Goal: Transaction & Acquisition: Purchase product/service

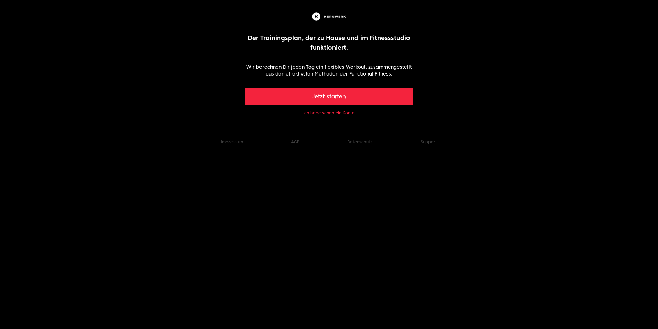
click at [347, 113] on button "Ich habe schon ein Konto" at bounding box center [329, 113] width 52 height 6
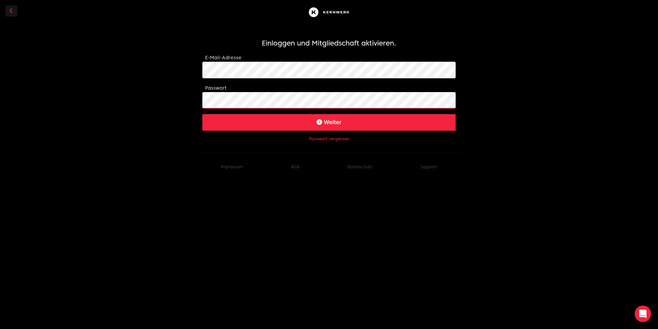
click button "Weiter" at bounding box center [328, 122] width 253 height 17
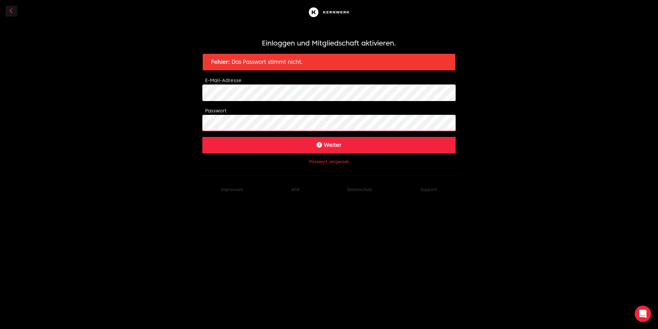
click button "Weiter" at bounding box center [328, 145] width 253 height 17
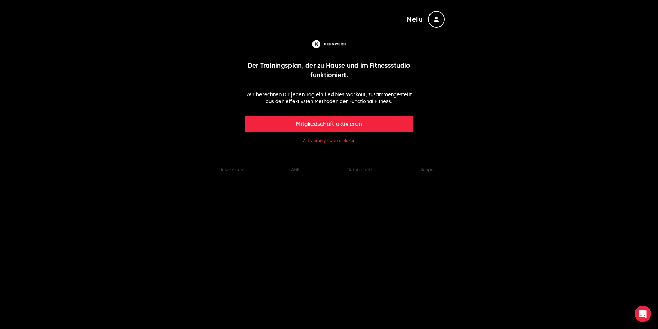
click at [319, 125] on button "Mitgliedschaft aktivieren" at bounding box center [329, 124] width 169 height 17
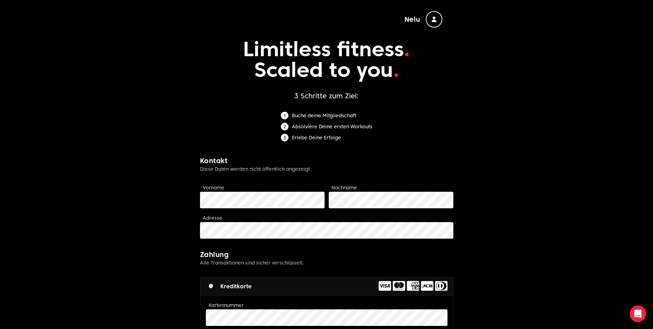
click at [435, 20] on icon "button" at bounding box center [434, 20] width 5 height 6
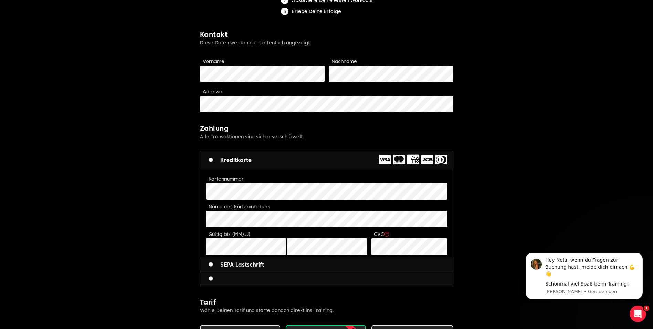
scroll to position [126, 0]
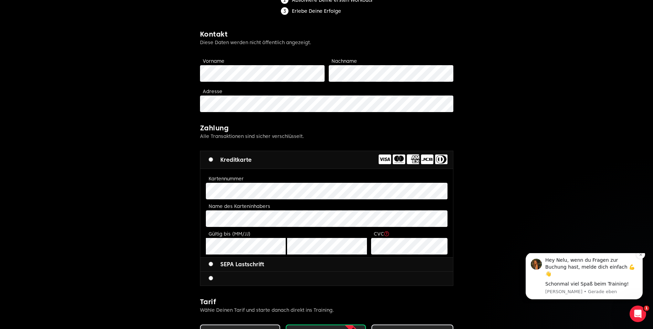
click at [593, 282] on div "Schonmal viel Spaß beim Training!" at bounding box center [591, 283] width 92 height 7
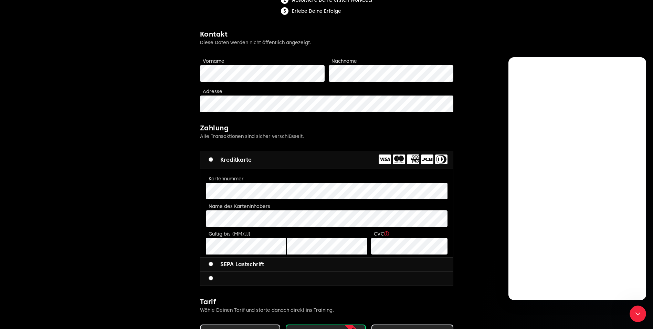
scroll to position [0, 0]
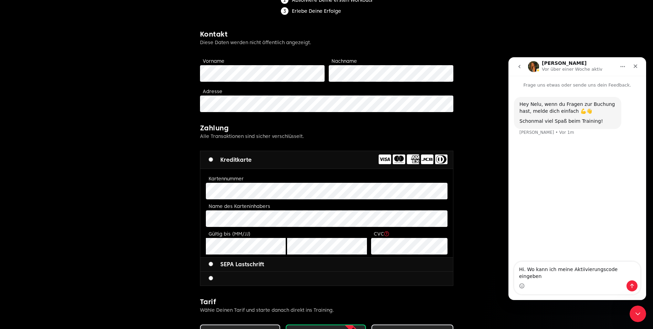
type textarea "Hi. Wo kann ich meine Aktiivierungscode eingeben ?"
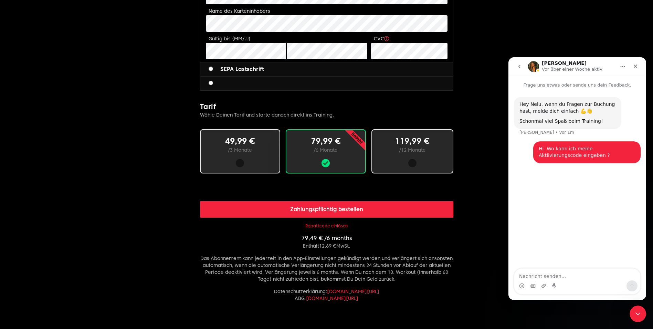
scroll to position [333, 0]
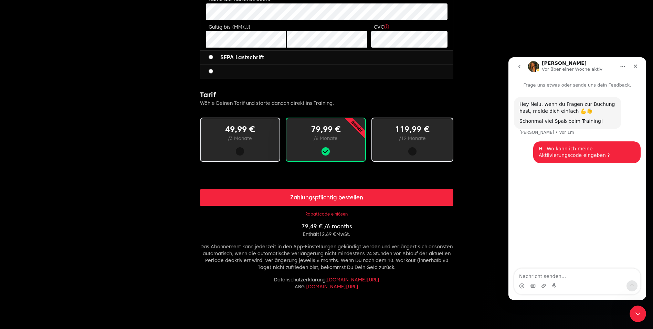
click at [337, 215] on button "Rabattcode einlösen" at bounding box center [326, 214] width 42 height 6
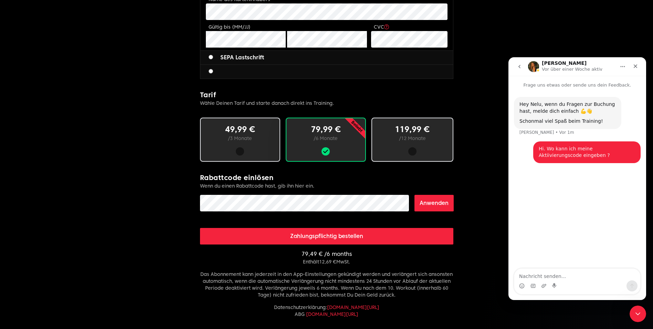
click at [436, 206] on button "Anwenden" at bounding box center [434, 203] width 39 height 17
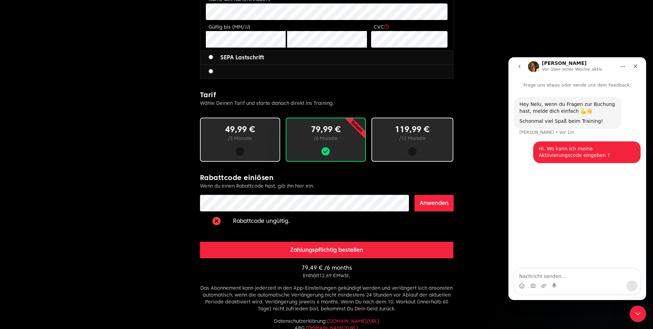
click at [425, 204] on button "Anwenden" at bounding box center [434, 203] width 39 height 17
click at [563, 275] on textarea "Nachricht senden..." at bounding box center [577, 274] width 126 height 12
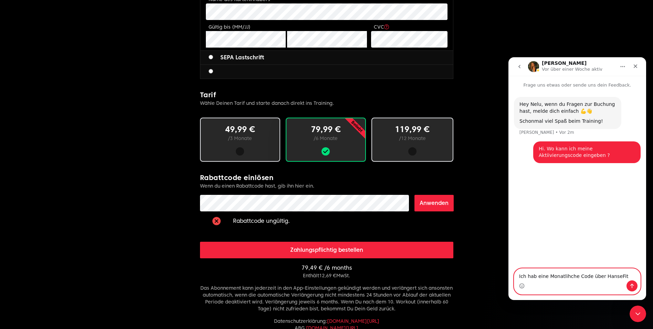
type textarea "Ich hab eine Monatlihche Code über HanseFit"
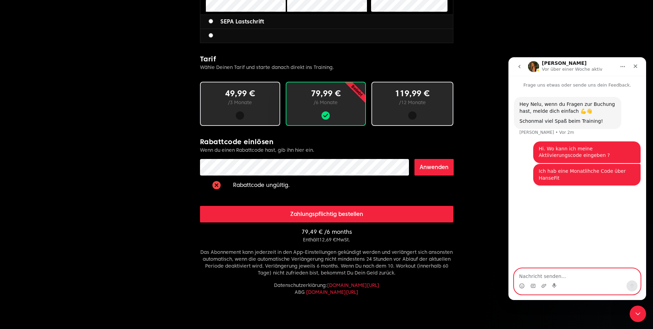
scroll to position [418, 0]
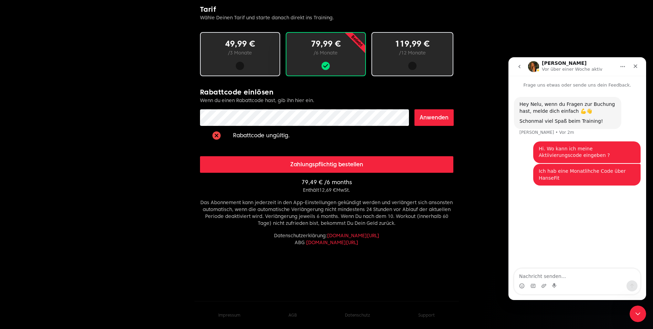
click at [216, 135] on icon at bounding box center [217, 136] width 4 height 6
click at [415, 109] on button "Anwenden" at bounding box center [434, 117] width 39 height 17
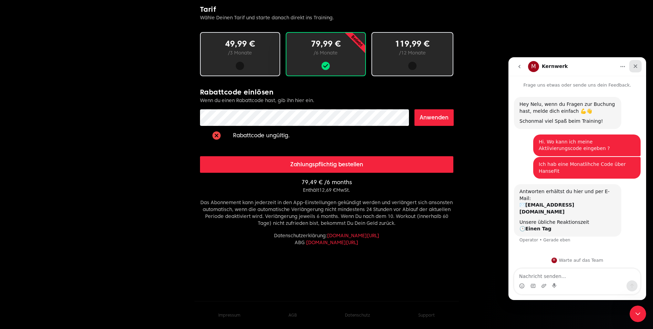
click at [634, 69] on icon "Schließen" at bounding box center [636, 66] width 6 height 6
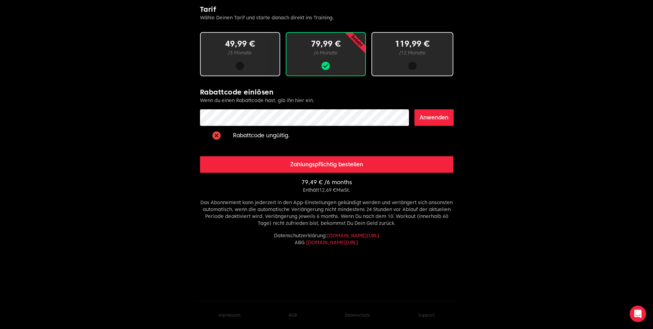
scroll to position [0, 0]
